Goal: Task Accomplishment & Management: Use online tool/utility

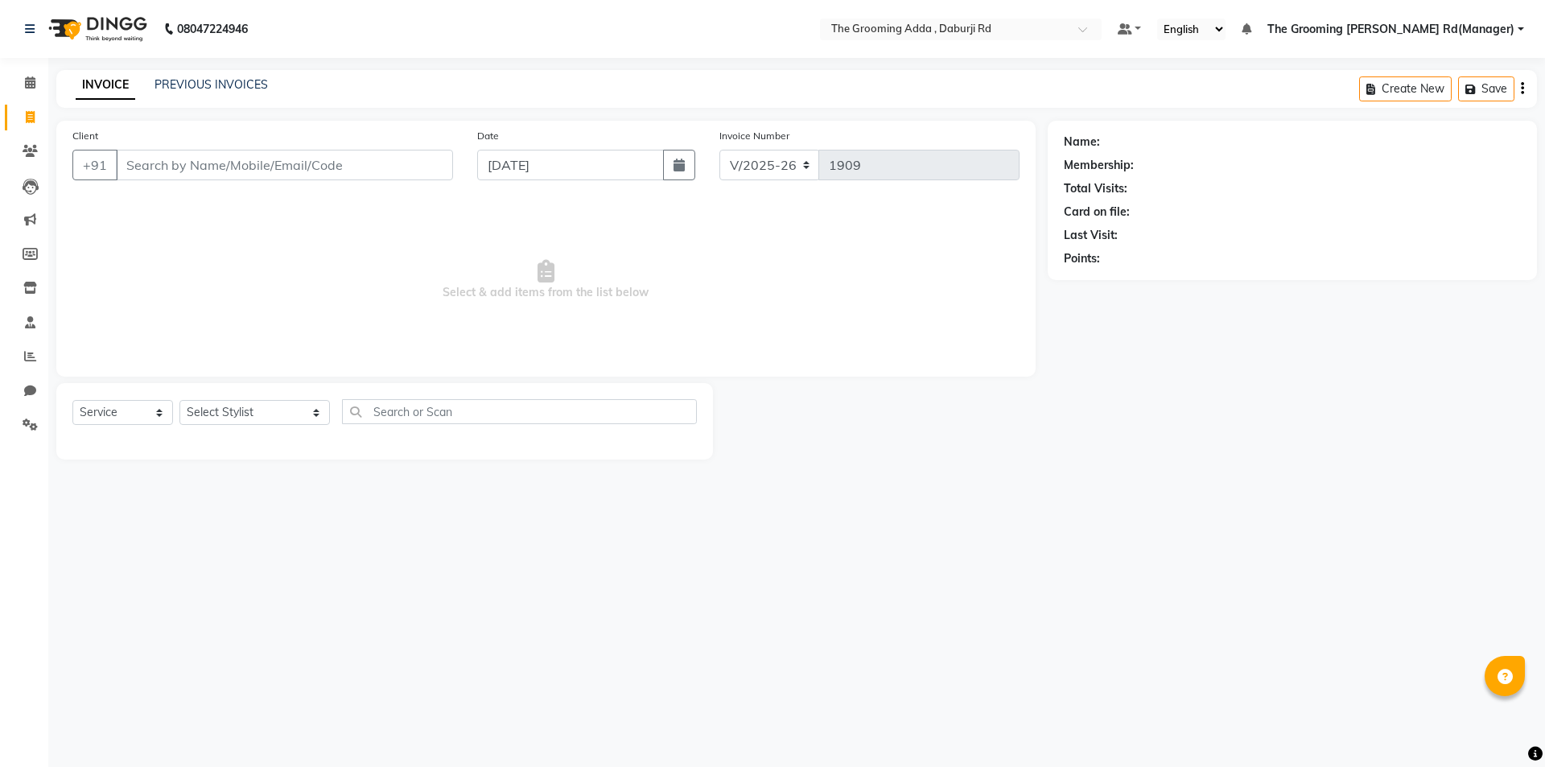
select select "8001"
select select "service"
click at [122, 174] on input "Client" at bounding box center [284, 165] width 337 height 31
click at [154, 167] on input "Client" at bounding box center [284, 165] width 337 height 31
type input "8847693232"
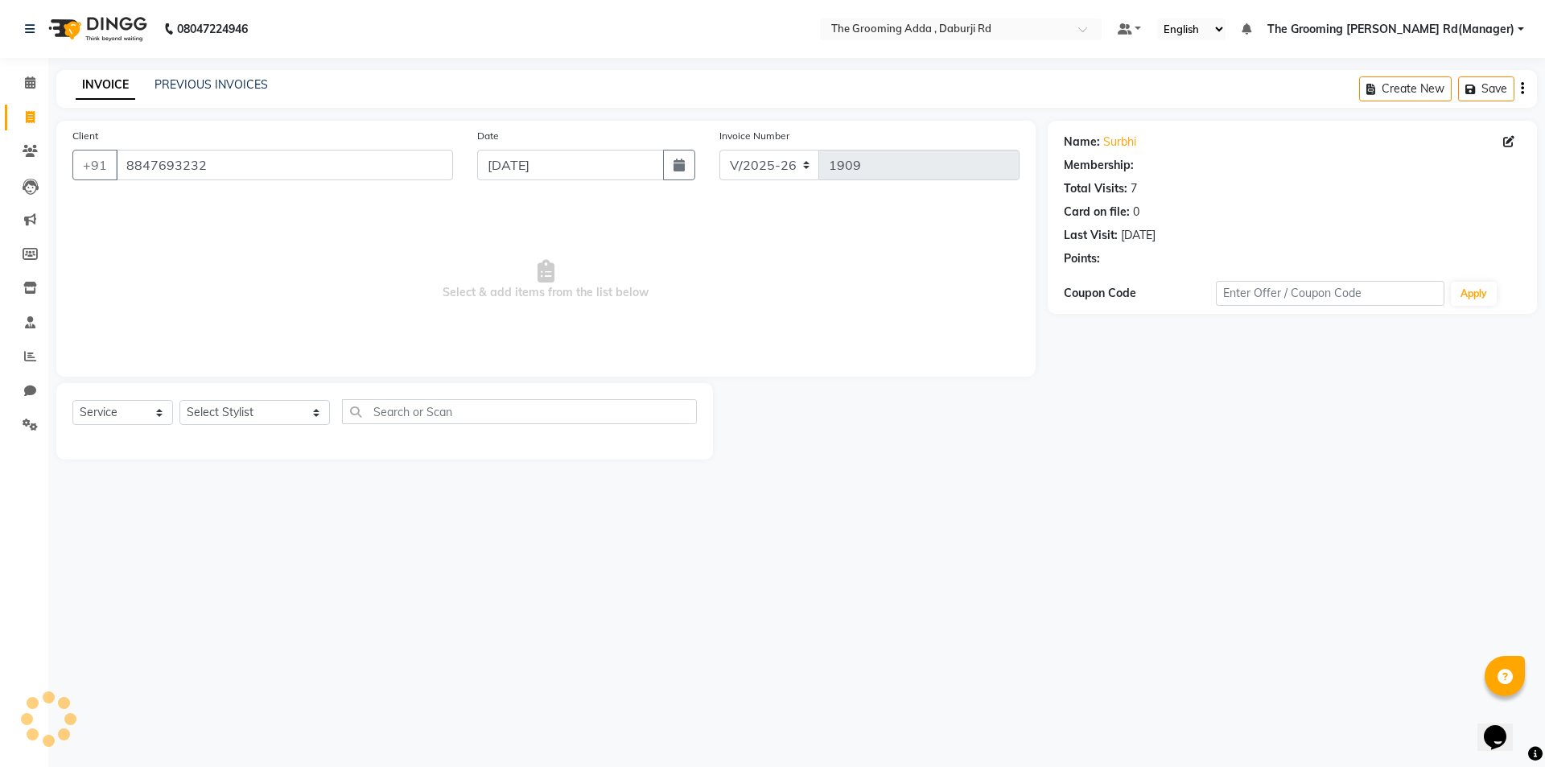
select select "1: Object"
click at [232, 419] on select "Select Stylist [PERSON_NAME] [PERSON_NAME] [PERSON_NAME] [PERSON_NAME] [PERSON_…" at bounding box center [254, 412] width 150 height 25
select select "79353"
click at [179, 400] on select "Select Stylist [PERSON_NAME] [PERSON_NAME] [PERSON_NAME] [PERSON_NAME] [PERSON_…" at bounding box center [254, 412] width 150 height 25
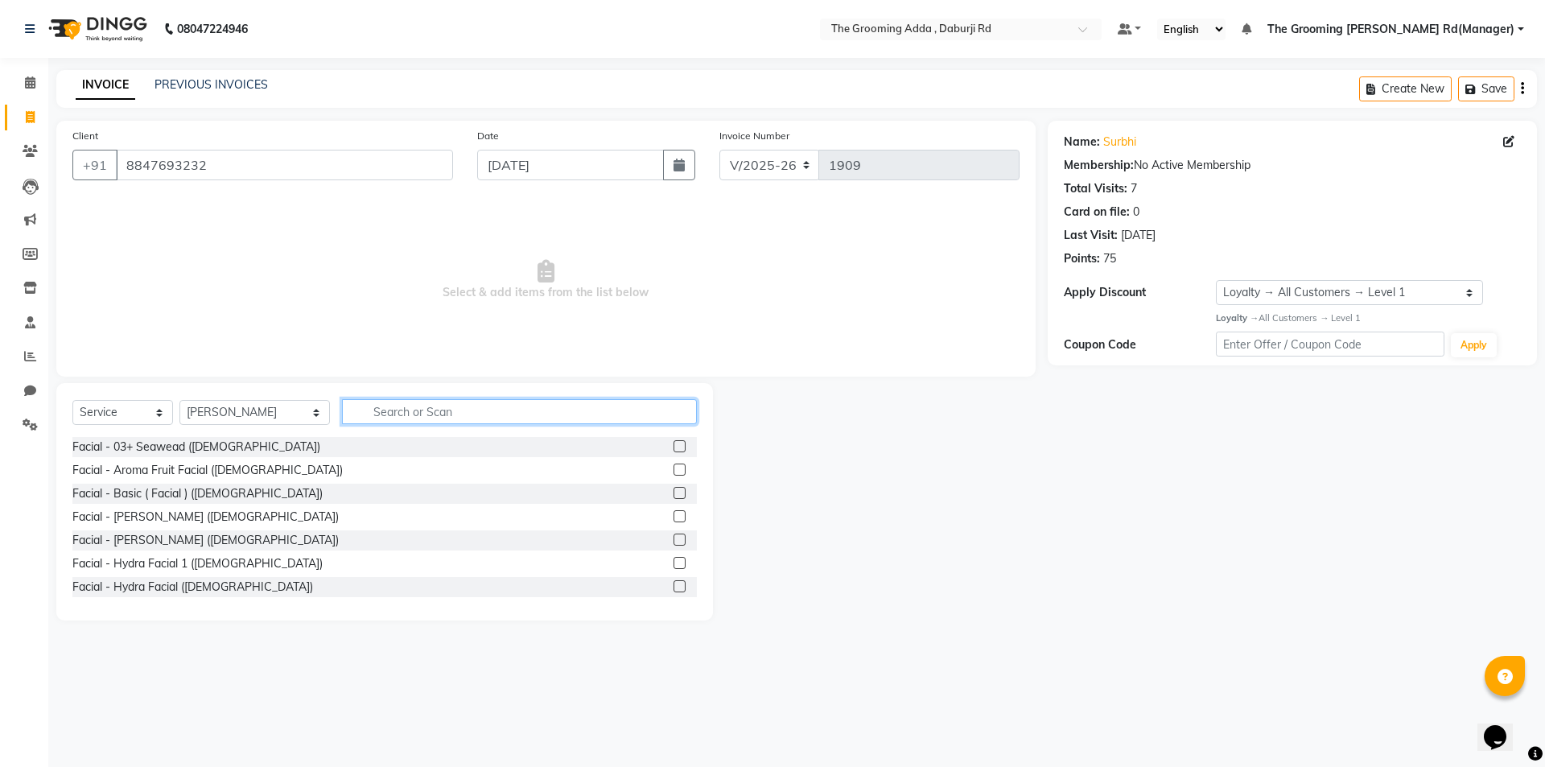
click at [407, 419] on input "text" at bounding box center [519, 411] width 355 height 25
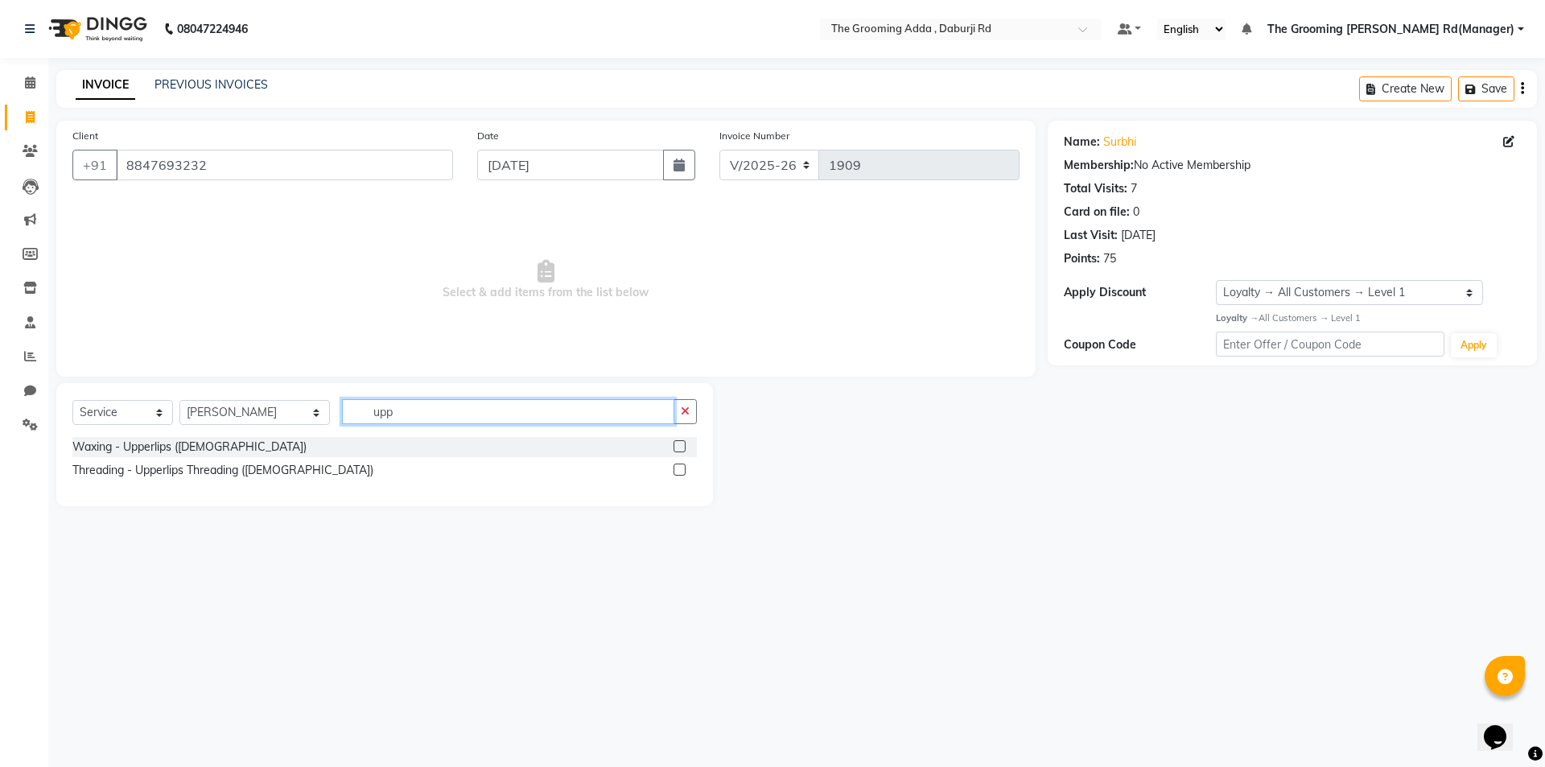
type input "upp"
click at [677, 470] on label at bounding box center [679, 469] width 12 height 12
click at [677, 470] on input "checkbox" at bounding box center [678, 470] width 10 height 10
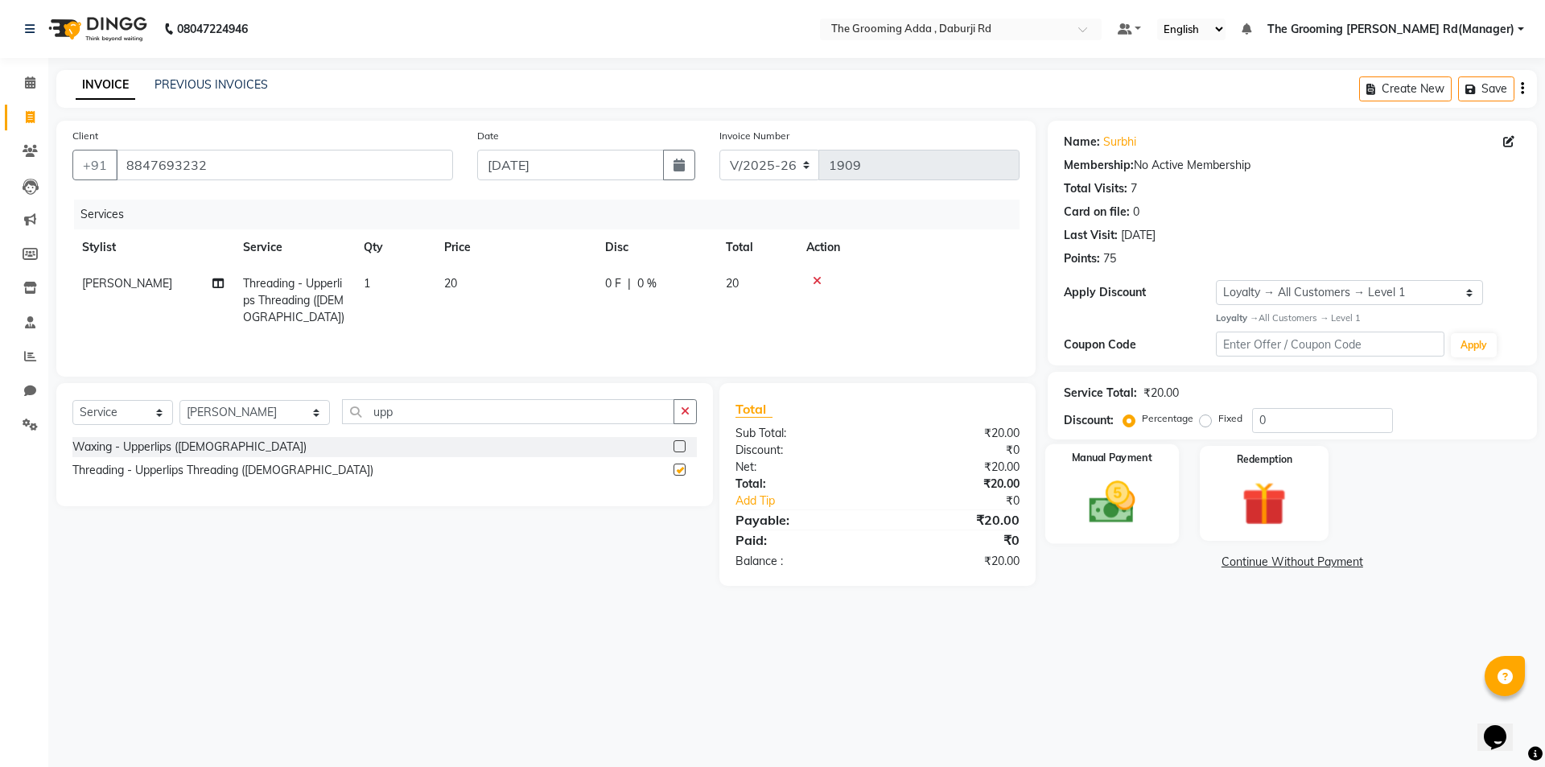
checkbox input "false"
click at [1100, 468] on div "Manual Payment" at bounding box center [1111, 492] width 134 height 99
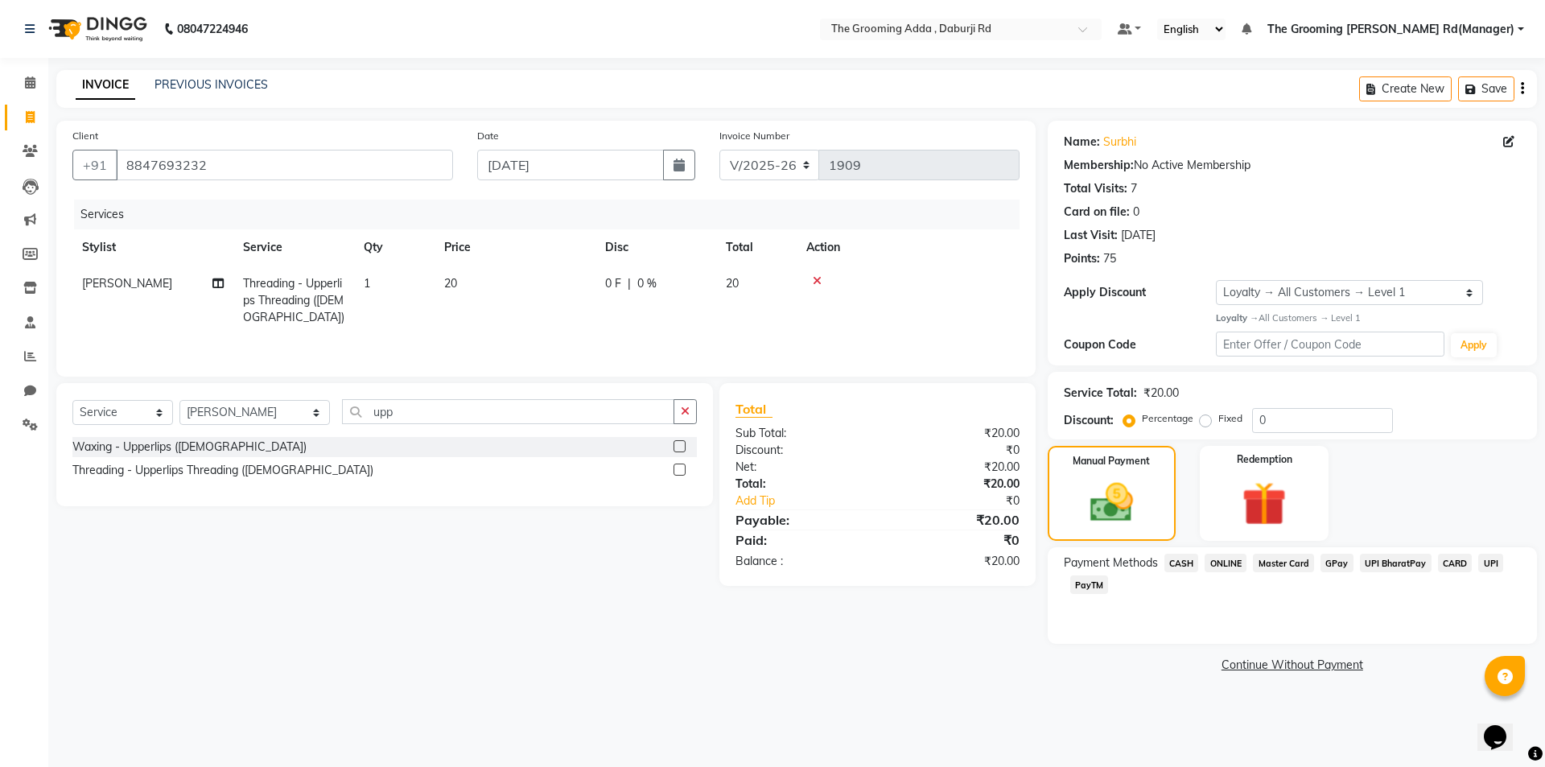
click at [1179, 561] on span "CASH" at bounding box center [1181, 563] width 35 height 19
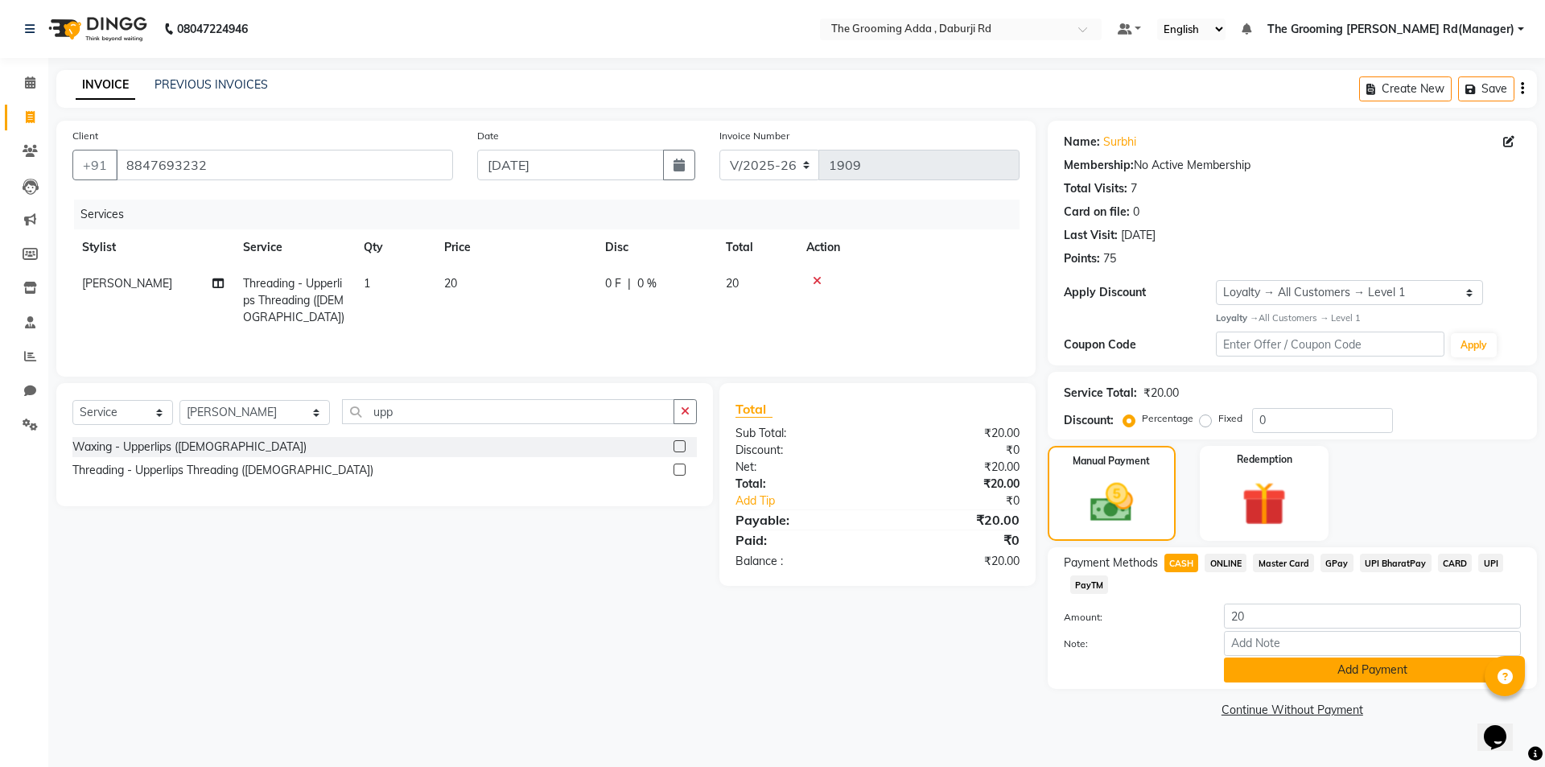
click at [1258, 677] on button "Add Payment" at bounding box center [1372, 669] width 297 height 25
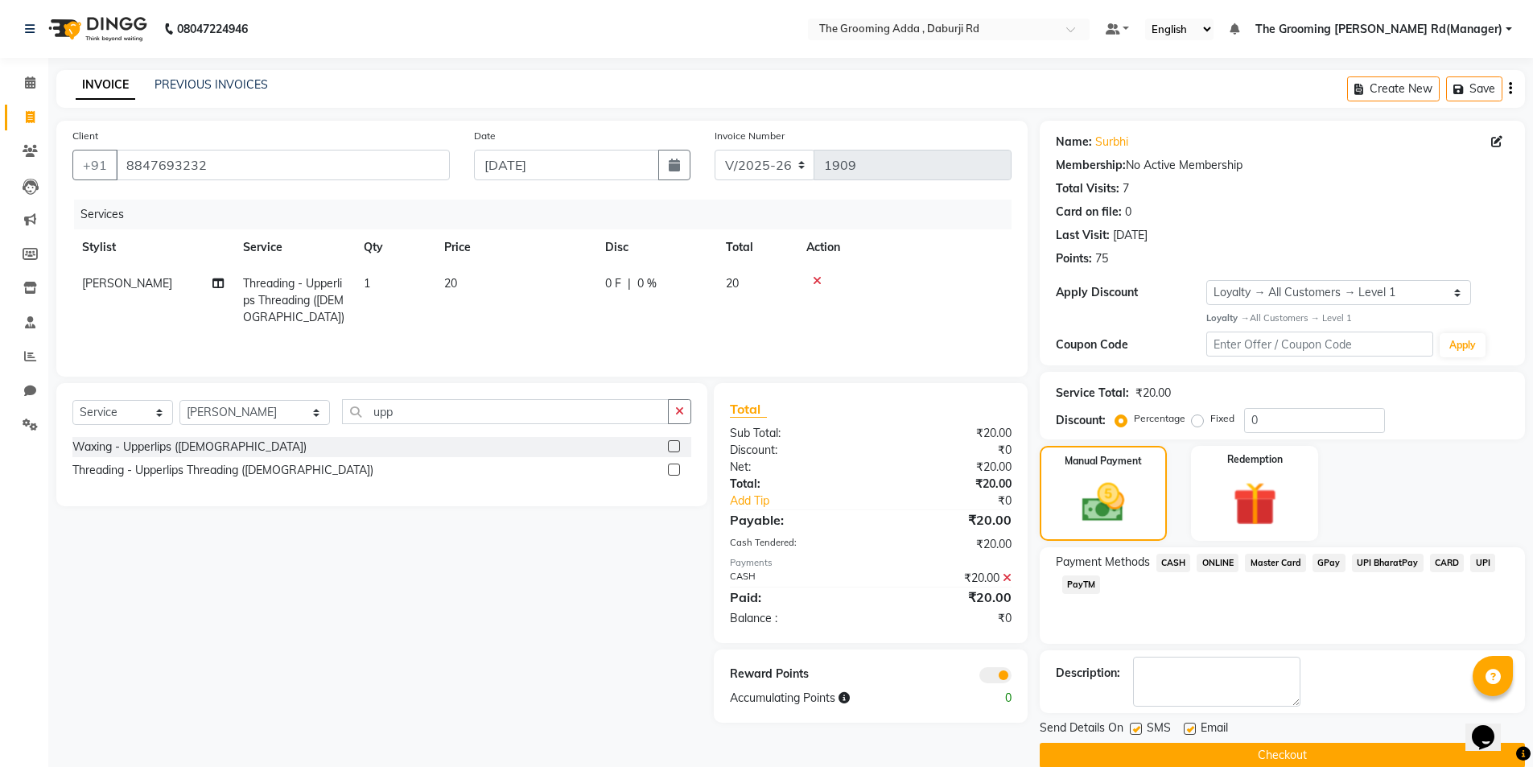
click at [1192, 724] on label at bounding box center [1189, 728] width 12 height 12
click at [1192, 724] on input "checkbox" at bounding box center [1188, 729] width 10 height 10
checkbox input "false"
click at [1138, 755] on button "Checkout" at bounding box center [1281, 755] width 485 height 25
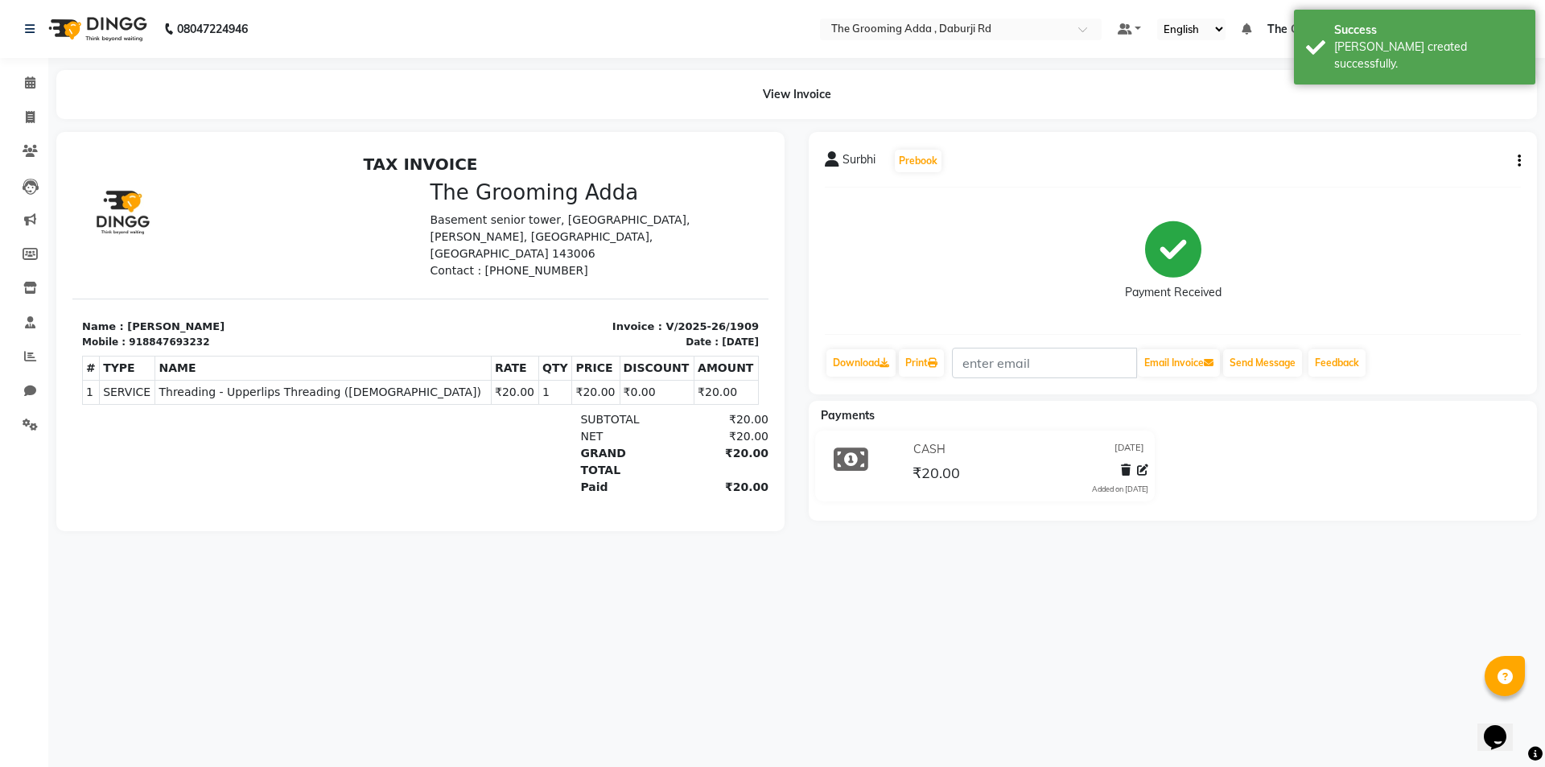
select select "8001"
select select "service"
